Goal: Transaction & Acquisition: Purchase product/service

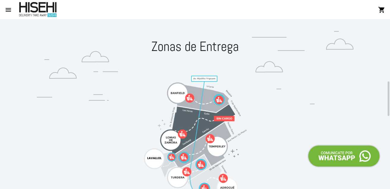
scroll to position [68, 0]
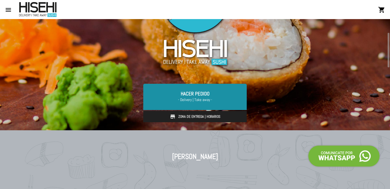
click at [205, 96] on link "Hacer Pedido - Delivery | Take away -" at bounding box center [194, 97] width 103 height 26
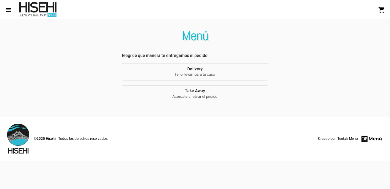
click at [197, 73] on span "Te lo llevamos a tu casa" at bounding box center [195, 74] width 137 height 5
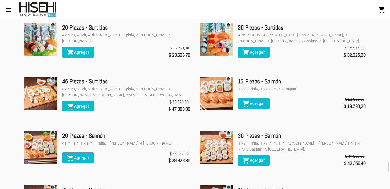
scroll to position [1546, 0]
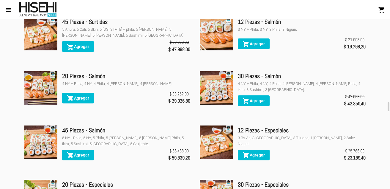
click at [87, 96] on span "shopping_cart Agregar" at bounding box center [78, 97] width 22 height 5
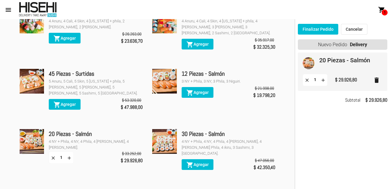
click at [318, 30] on button "Finalizar Pedido" at bounding box center [318, 29] width 40 height 11
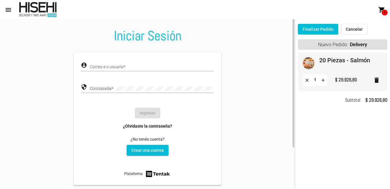
click at [117, 65] on input "Correo-e o usuario *" at bounding box center [152, 67] width 124 height 5
click at [149, 145] on link "Crear una cuenta" at bounding box center [148, 150] width 42 height 11
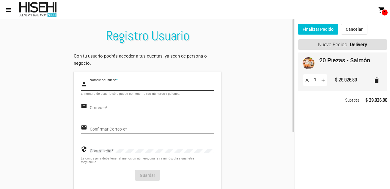
click at [121, 84] on input "Nombre de Usuario *" at bounding box center [152, 86] width 124 height 5
type input "[PERSON_NAME]"
click at [128, 111] on div "Correo-e *" at bounding box center [152, 106] width 124 height 12
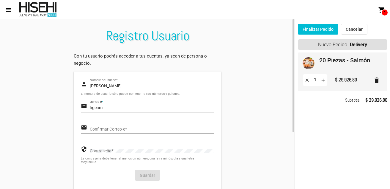
type input "[EMAIL_ADDRESS][DOMAIN_NAME]"
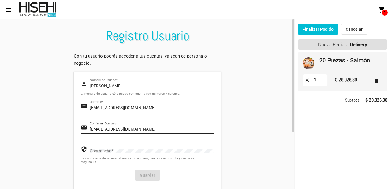
type input "[EMAIL_ADDRESS][DOMAIN_NAME]"
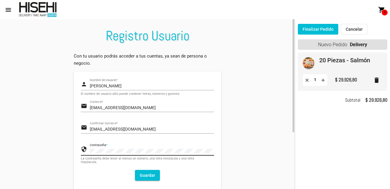
click at [152, 175] on button "Guardar" at bounding box center [147, 175] width 25 height 11
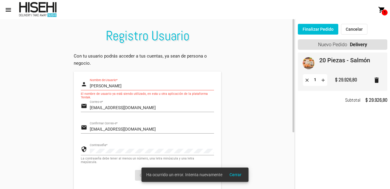
click at [119, 86] on input "[PERSON_NAME]" at bounding box center [152, 86] width 124 height 5
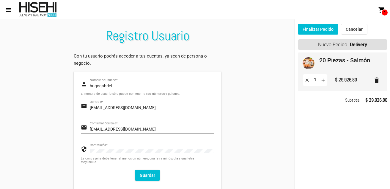
click at [148, 175] on button "Guardar" at bounding box center [147, 175] width 25 height 11
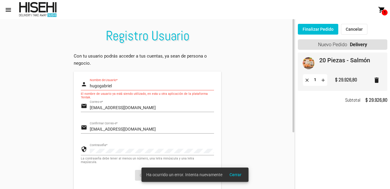
click at [118, 85] on input "hugogabriel" at bounding box center [152, 86] width 124 height 5
click at [109, 84] on input "hugogabriel" at bounding box center [152, 86] width 124 height 5
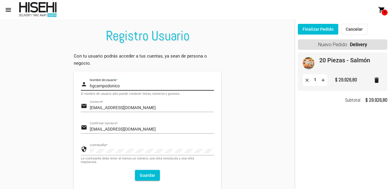
type input "hgcampodonico"
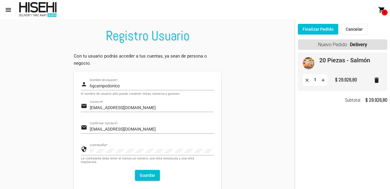
click at [145, 173] on button "Guardar" at bounding box center [147, 175] width 25 height 11
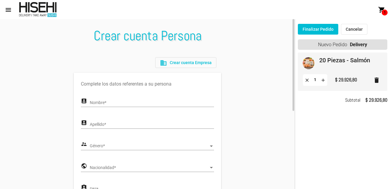
click at [125, 104] on input "Nombre *" at bounding box center [152, 102] width 124 height 5
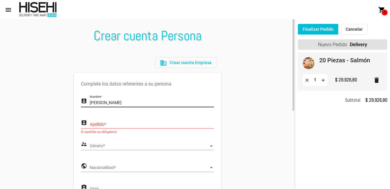
type input "[PERSON_NAME]"
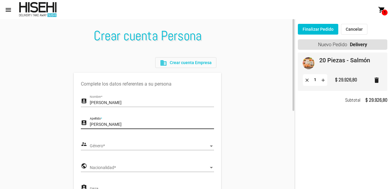
type input "[PERSON_NAME]"
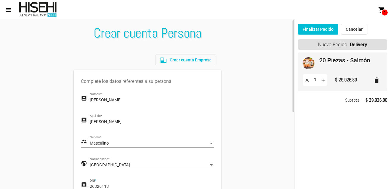
scroll to position [62, 0]
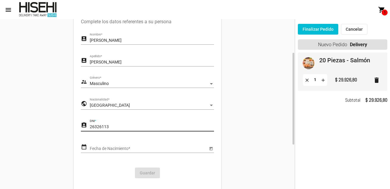
type input "26326113"
click at [119, 148] on input "Fecha de Nacimiento *" at bounding box center [149, 148] width 118 height 5
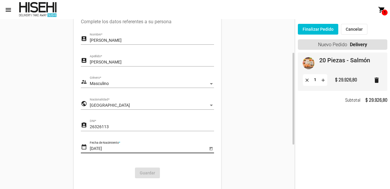
click at [155, 160] on form "account_box [PERSON_NAME] Nombre * account_box [PERSON_NAME] Apellido * supervi…" at bounding box center [147, 108] width 133 height 150
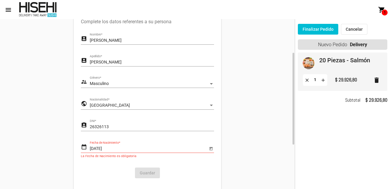
click at [126, 145] on div "[DEMOGRAPHIC_DATA] Fecha de Nacimiento *" at bounding box center [149, 147] width 118 height 12
click at [208, 147] on button "Open calendar" at bounding box center [211, 148] width 6 height 6
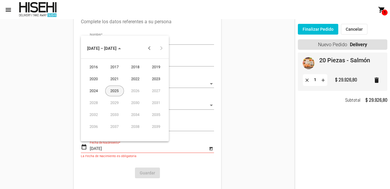
click at [147, 48] on button "Previous 20 years" at bounding box center [150, 48] width 12 height 12
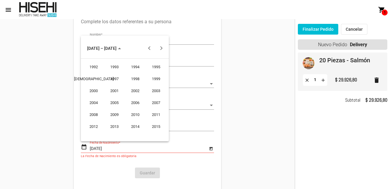
click at [147, 48] on button "Previous 20 years" at bounding box center [150, 48] width 12 height 12
click at [116, 89] on div "1977" at bounding box center [114, 90] width 19 height 11
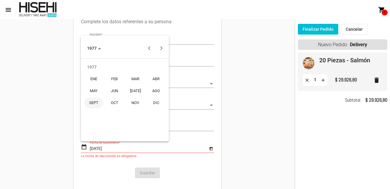
click at [92, 103] on div "SEPT" at bounding box center [93, 102] width 19 height 11
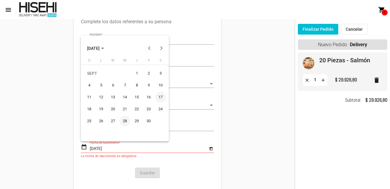
click at [124, 120] on div "28" at bounding box center [125, 120] width 11 height 11
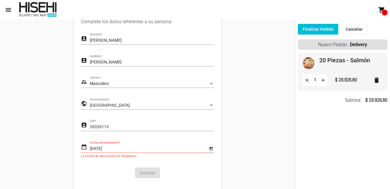
type input "[DATE]"
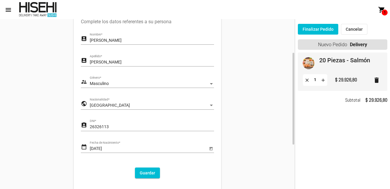
click at [148, 173] on button "Guardar" at bounding box center [147, 172] width 25 height 11
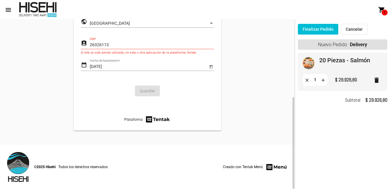
scroll to position [0, 0]
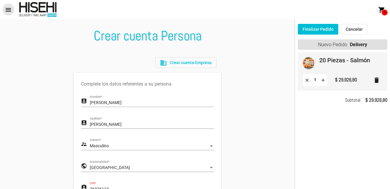
click at [8, 7] on mat-icon "menu" at bounding box center [8, 9] width 7 height 7
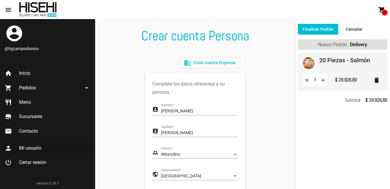
click at [36, 148] on span "Mi usuario" at bounding box center [30, 148] width 22 height 6
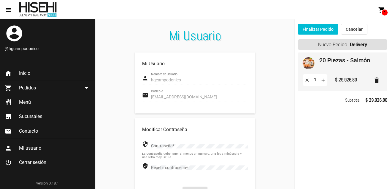
click at [33, 163] on span "Cerrar sesión" at bounding box center [32, 162] width 27 height 6
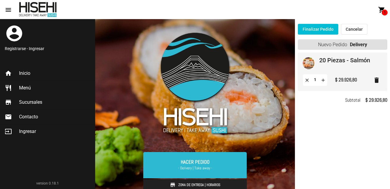
click at [20, 73] on span "Inicio" at bounding box center [24, 73] width 11 height 6
click at [30, 131] on span "Ingresar" at bounding box center [27, 131] width 17 height 6
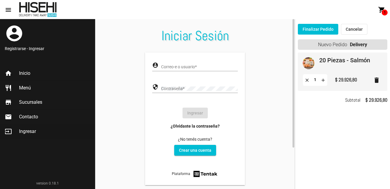
click at [203, 126] on link "¿Olvidaste la contraseña?" at bounding box center [195, 126] width 49 height 6
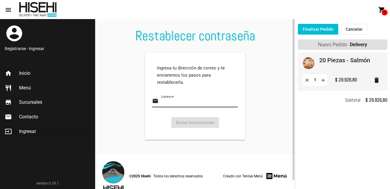
click at [181, 101] on input "Correo-e *" at bounding box center [199, 102] width 77 height 5
type input "[EMAIL_ADDRESS][DOMAIN_NAME]"
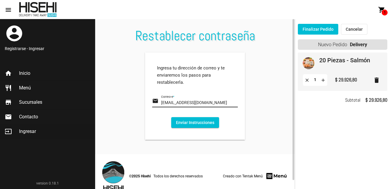
click at [189, 122] on button "Enviar Instrucciones" at bounding box center [195, 122] width 48 height 11
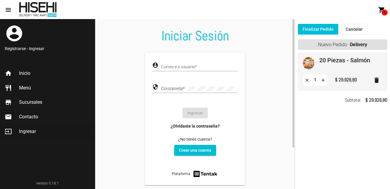
click at [188, 71] on div "account_circle Correo-e o usuario *" at bounding box center [195, 67] width 86 height 17
drag, startPoint x: 190, startPoint y: 71, endPoint x: 175, endPoint y: 67, distance: 15.1
click at [179, 69] on div "account_circle Correo-e o usuario *" at bounding box center [195, 67] width 86 height 17
click at [175, 67] on input "Correo-e o usuario *" at bounding box center [199, 67] width 77 height 5
type input "[EMAIL_ADDRESS][DOMAIN_NAME]"
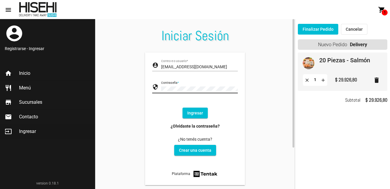
click button "Ingresar" at bounding box center [195, 112] width 25 height 11
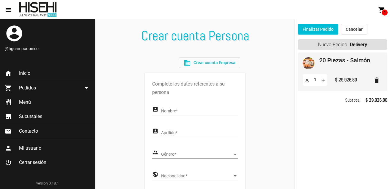
click at [319, 28] on button "Finalizar Pedido" at bounding box center [318, 29] width 40 height 11
click at [87, 88] on mat-icon "arrow_drop_down" at bounding box center [86, 87] width 7 height 7
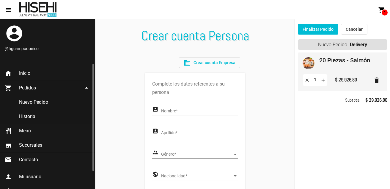
click at [34, 103] on link "Nuevo Pedido" at bounding box center [47, 102] width 95 height 14
click at [34, 100] on link "Nuevo Pedido" at bounding box center [47, 102] width 95 height 14
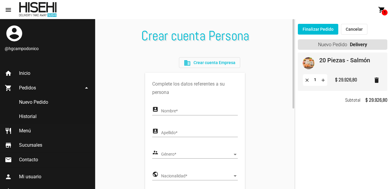
click at [168, 113] on input "Nombre *" at bounding box center [199, 111] width 77 height 5
type input "[PERSON_NAME]"
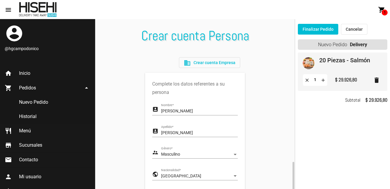
scroll to position [93, 0]
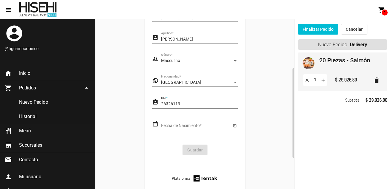
type input "26326113"
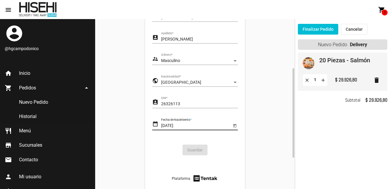
type input "[DATE]"
click at [235, 123] on icon "Open calendar" at bounding box center [235, 125] width 4 height 7
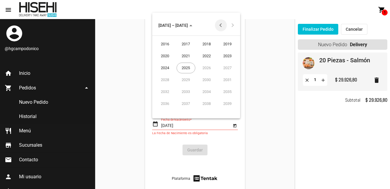
click at [220, 25] on button "Previous 20 years" at bounding box center [221, 25] width 12 height 12
click at [185, 66] on div "1977" at bounding box center [186, 67] width 19 height 11
click at [163, 81] on div "SEPT" at bounding box center [165, 79] width 19 height 11
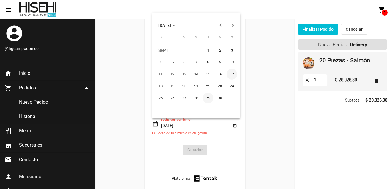
click at [203, 100] on div "29" at bounding box center [208, 97] width 11 height 11
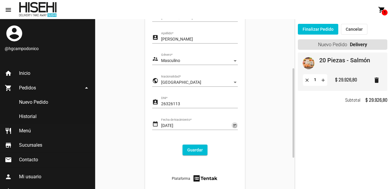
click at [162, 126] on input "[DATE]" at bounding box center [196, 125] width 70 height 5
click at [164, 126] on input "[DATE]" at bounding box center [196, 125] width 70 height 5
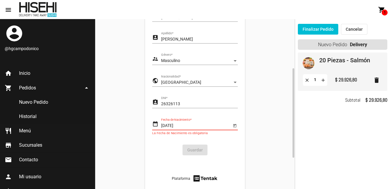
type input "[DATE]"
click at [235, 126] on icon "Open calendar" at bounding box center [235, 125] width 4 height 7
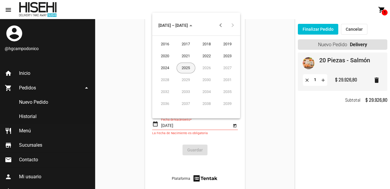
click at [222, 26] on button "Previous 20 years" at bounding box center [221, 25] width 12 height 12
click at [184, 67] on div "1977" at bounding box center [186, 67] width 19 height 11
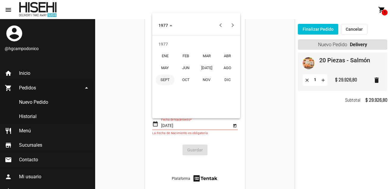
click at [168, 79] on div "SEPT" at bounding box center [165, 79] width 19 height 11
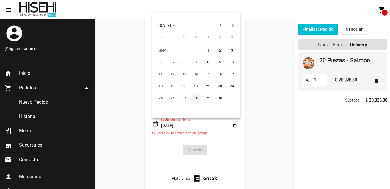
click at [198, 97] on div "28" at bounding box center [196, 97] width 11 height 11
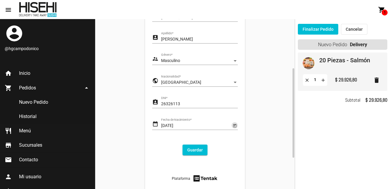
click at [195, 148] on button "Guardar" at bounding box center [195, 149] width 25 height 11
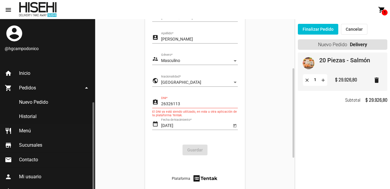
scroll to position [21, 0]
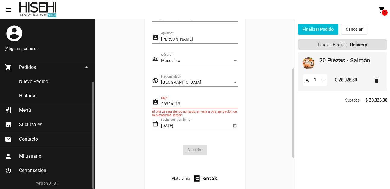
drag, startPoint x: 26, startPoint y: 169, endPoint x: 29, endPoint y: 168, distance: 3.7
click at [26, 169] on span "Cerrar sesión" at bounding box center [32, 170] width 27 height 6
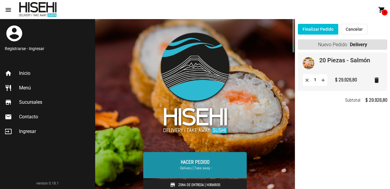
click at [196, 162] on link "Hacer Pedido - Delivery | Take away -" at bounding box center [194, 165] width 103 height 26
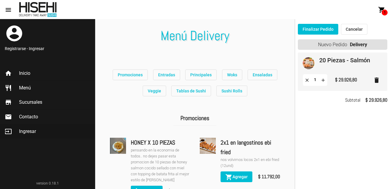
click at [29, 134] on span "Ingresar" at bounding box center [27, 131] width 17 height 6
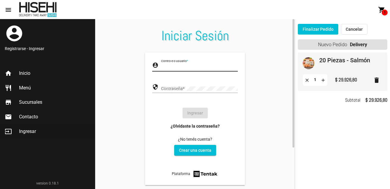
click at [184, 69] on input "Correo-e o usuario *" at bounding box center [199, 67] width 77 height 5
type input "[EMAIL_ADDRESS][DOMAIN_NAME]"
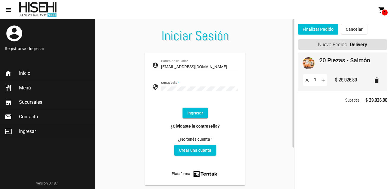
click at [194, 113] on button "Ingresar" at bounding box center [195, 112] width 25 height 11
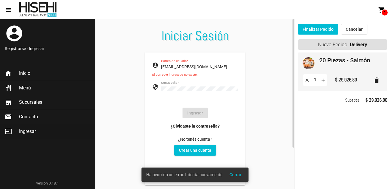
click at [199, 152] on link "Crear una cuenta" at bounding box center [195, 150] width 42 height 11
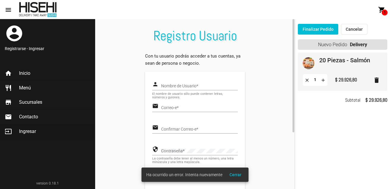
click at [188, 87] on input "Nombre de Usuario *" at bounding box center [199, 86] width 77 height 5
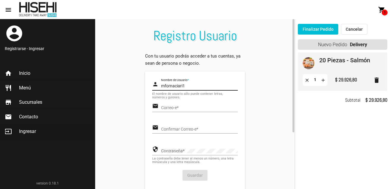
type input "mfornaciari1"
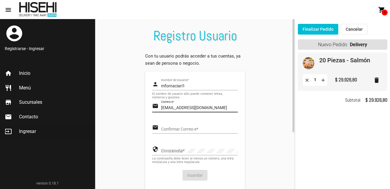
type input "[EMAIL_ADDRESS][DOMAIN_NAME]"
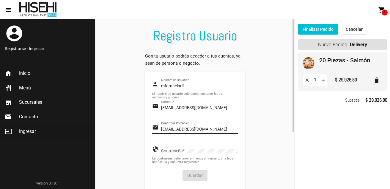
type input "[EMAIL_ADDRESS][DOMAIN_NAME]"
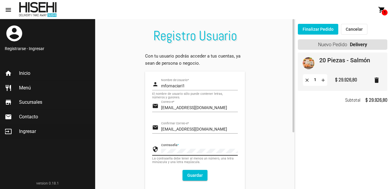
click button "Guardar" at bounding box center [195, 175] width 25 height 11
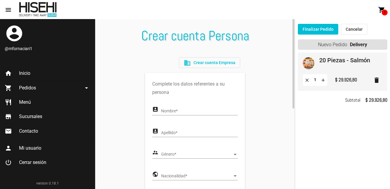
click at [172, 108] on div "Nombre *" at bounding box center [199, 109] width 77 height 12
type input "[PERSON_NAME]"
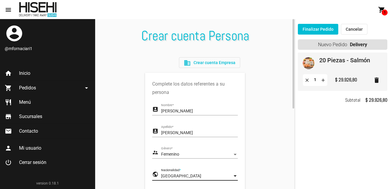
scroll to position [93, 0]
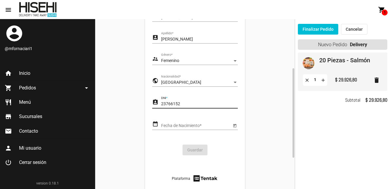
type input "23766152"
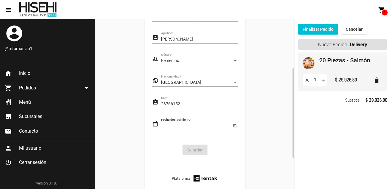
click at [236, 126] on icon "Open calendar" at bounding box center [235, 125] width 4 height 7
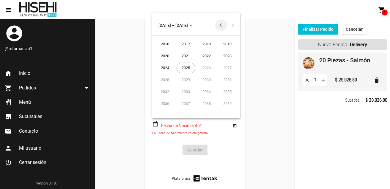
click at [220, 25] on button "Previous 20 years" at bounding box center [221, 25] width 12 height 12
click at [210, 54] on div "1974" at bounding box center [206, 56] width 19 height 11
click at [163, 57] on div "ENE" at bounding box center [165, 56] width 19 height 11
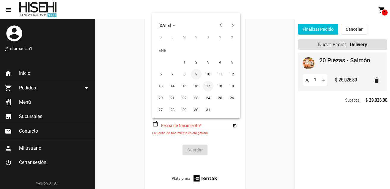
click at [196, 75] on div "9" at bounding box center [196, 74] width 11 height 11
type input "[DATE]"
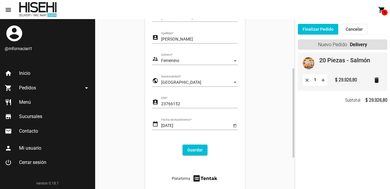
click at [197, 152] on button "Guardar" at bounding box center [195, 149] width 25 height 11
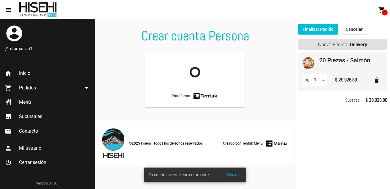
scroll to position [0, 0]
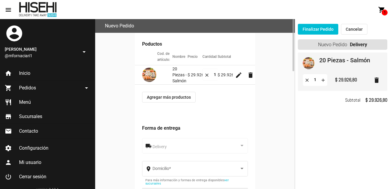
click at [211, 147] on div "Delivery" at bounding box center [196, 146] width 87 height 5
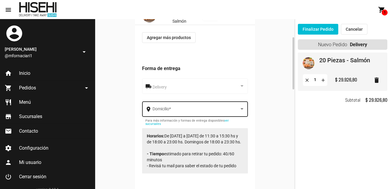
click at [192, 109] on span at bounding box center [196, 110] width 87 height 5
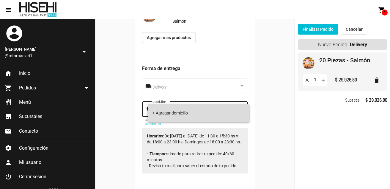
click at [180, 111] on span "+ Agregar domicilio" at bounding box center [199, 112] width 92 height 5
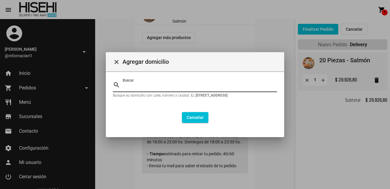
click at [160, 86] on input "Buscar" at bounding box center [200, 86] width 154 height 5
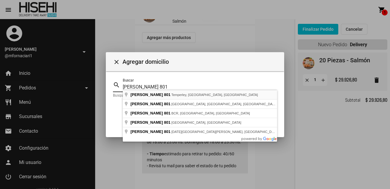
type input "[PERSON_NAME][STREET_ADDRESS]"
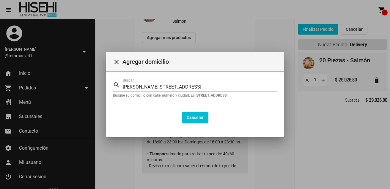
type input "[GEOGRAPHIC_DATA]"
type input "Temperley"
type input "[PERSON_NAME]"
type input "B1834"
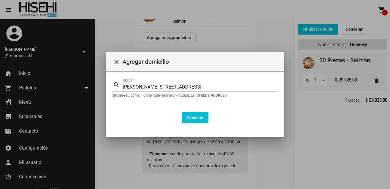
type input "[PERSON_NAME]"
type input "801"
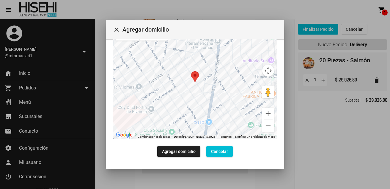
scroll to position [189, 0]
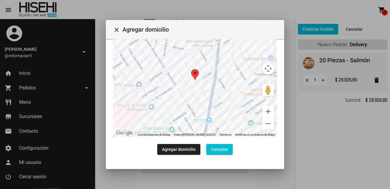
click at [174, 151] on span "Agregar domicilio" at bounding box center [179, 149] width 34 height 5
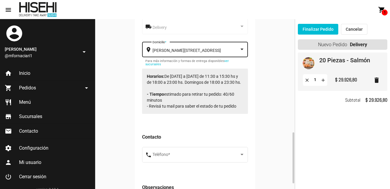
scroll to position [238, 0]
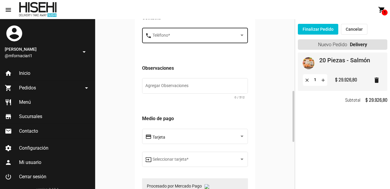
click at [183, 36] on span at bounding box center [196, 36] width 87 height 5
click at [186, 38] on span "+ Agregar teléfono" at bounding box center [199, 36] width 92 height 12
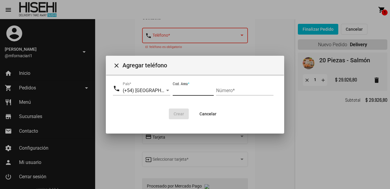
drag, startPoint x: 190, startPoint y: 89, endPoint x: 198, endPoint y: 86, distance: 9.0
click at [190, 89] on input "Cod. Area *" at bounding box center [193, 90] width 41 height 5
type input "11"
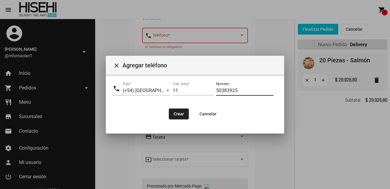
type input "50383925"
click at [182, 113] on span "Crear" at bounding box center [179, 113] width 10 height 5
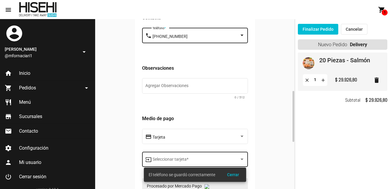
scroll to position [297, 0]
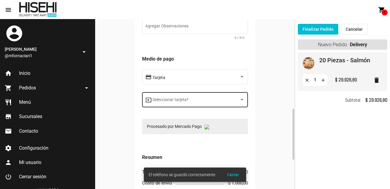
click at [244, 99] on div at bounding box center [242, 99] width 3 height 1
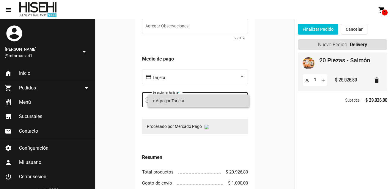
click at [183, 100] on span "+ Agregar Tarjeta" at bounding box center [199, 100] width 92 height 12
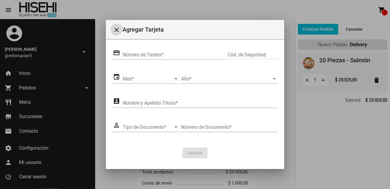
click at [147, 52] on input "Número de Tarjeta *" at bounding box center [174, 54] width 103 height 5
click at [167, 105] on input "Nombre y Apellido Titular *" at bounding box center [200, 102] width 154 height 5
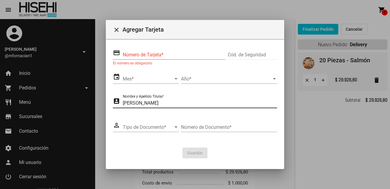
type input "[PERSON_NAME]"
click at [156, 52] on input "Número de Tarjeta *" at bounding box center [174, 54] width 103 height 5
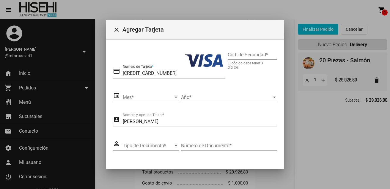
type input "[CREDIT_CARD_NUMBER]"
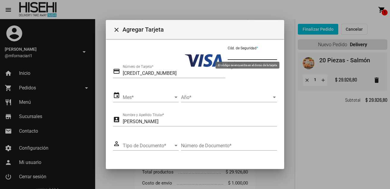
drag, startPoint x: 239, startPoint y: 54, endPoint x: 271, endPoint y: 59, distance: 32.2
click at [240, 53] on input "Cód. de Seguridad *" at bounding box center [252, 54] width 49 height 5
type input "845"
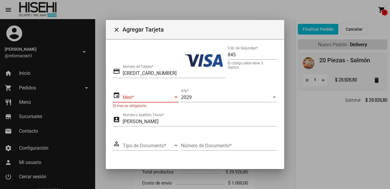
click at [163, 95] on span "Mes" at bounding box center [148, 97] width 51 height 5
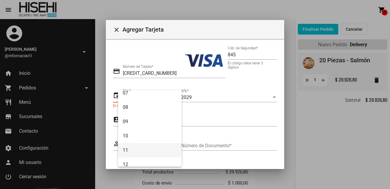
scroll to position [95, 0]
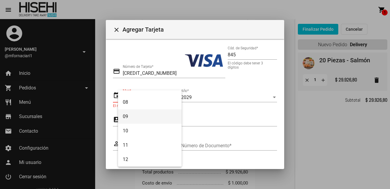
click at [137, 120] on span "09" at bounding box center [150, 116] width 54 height 14
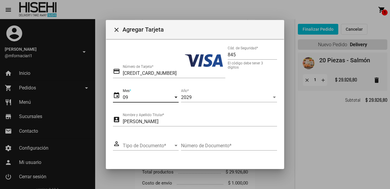
click at [145, 147] on span "Tipo de Documento" at bounding box center [148, 145] width 51 height 5
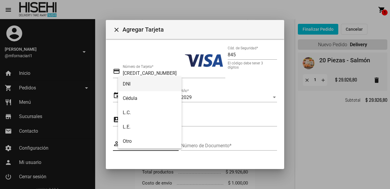
click at [129, 84] on span "DNI" at bounding box center [150, 84] width 54 height 14
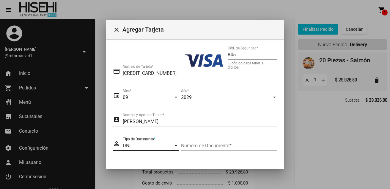
click at [190, 145] on input "Número de Documento *" at bounding box center [229, 145] width 96 height 5
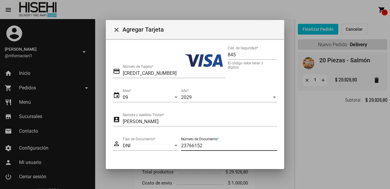
type input "23766152"
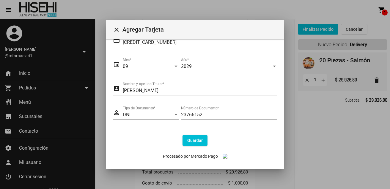
click at [187, 140] on span "Guardar" at bounding box center [194, 140] width 15 height 5
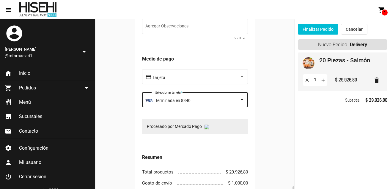
scroll to position [357, 0]
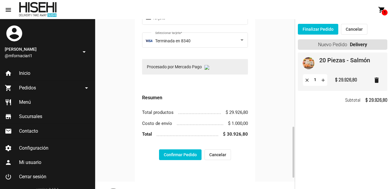
click at [177, 151] on button "Confirmar Pedido" at bounding box center [180, 154] width 43 height 11
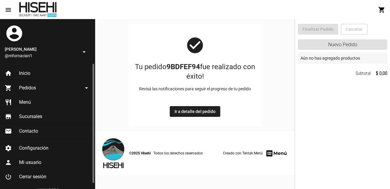
click at [34, 175] on span "Cerrar sesión" at bounding box center [32, 176] width 27 height 6
